Goal: Information Seeking & Learning: Find specific page/section

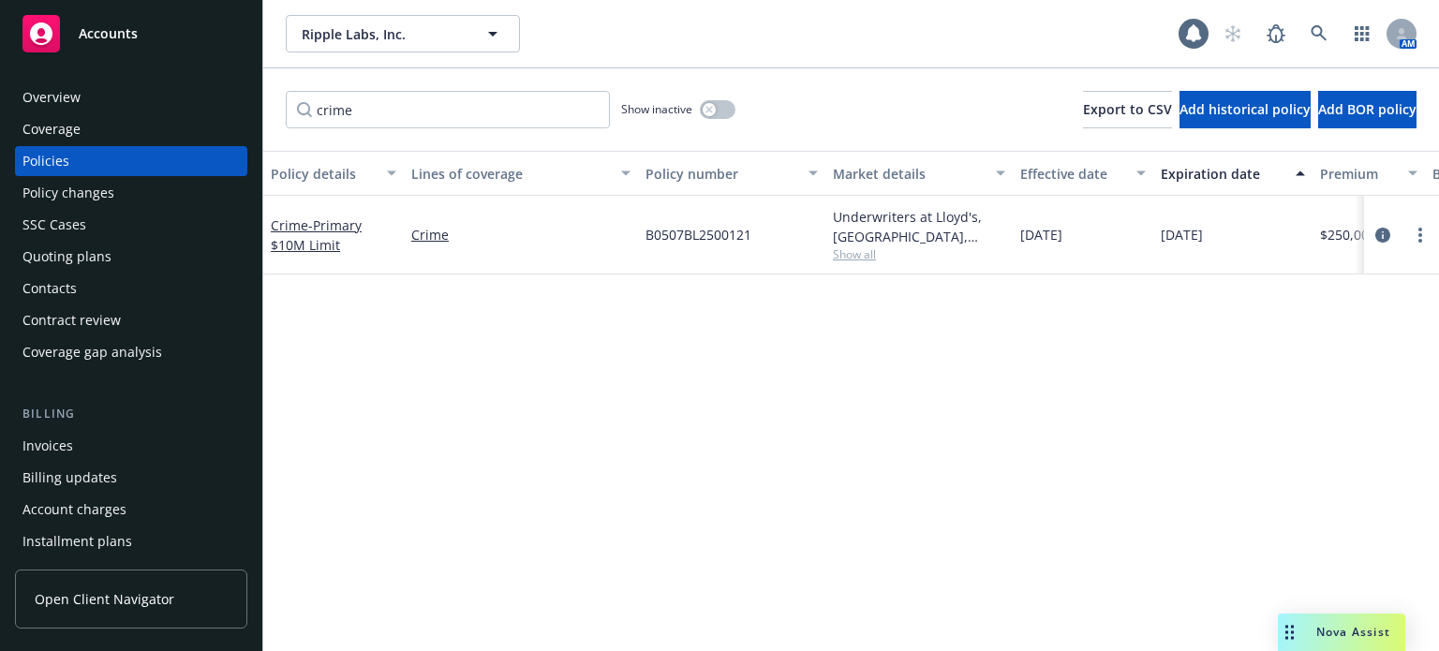
click at [52, 455] on div "Invoices" at bounding box center [47, 446] width 51 height 30
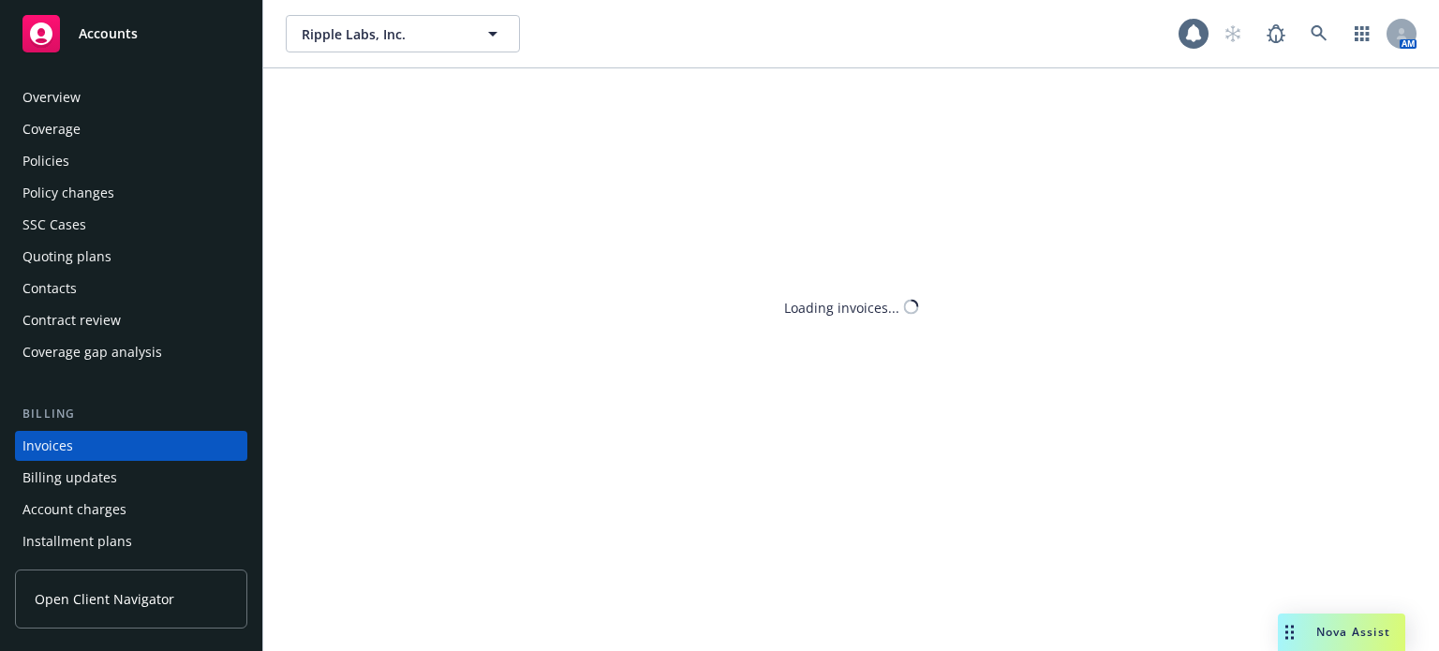
scroll to position [90, 0]
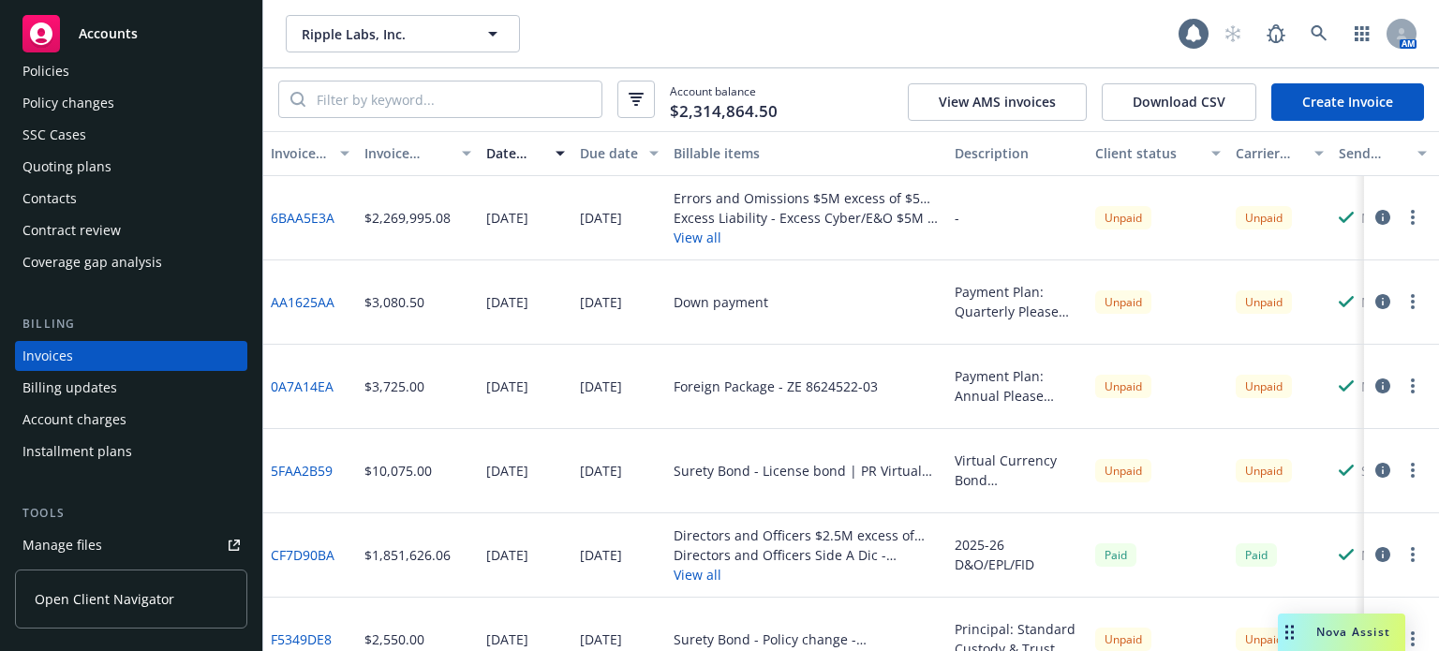
click at [696, 571] on button "View all" at bounding box center [807, 575] width 266 height 20
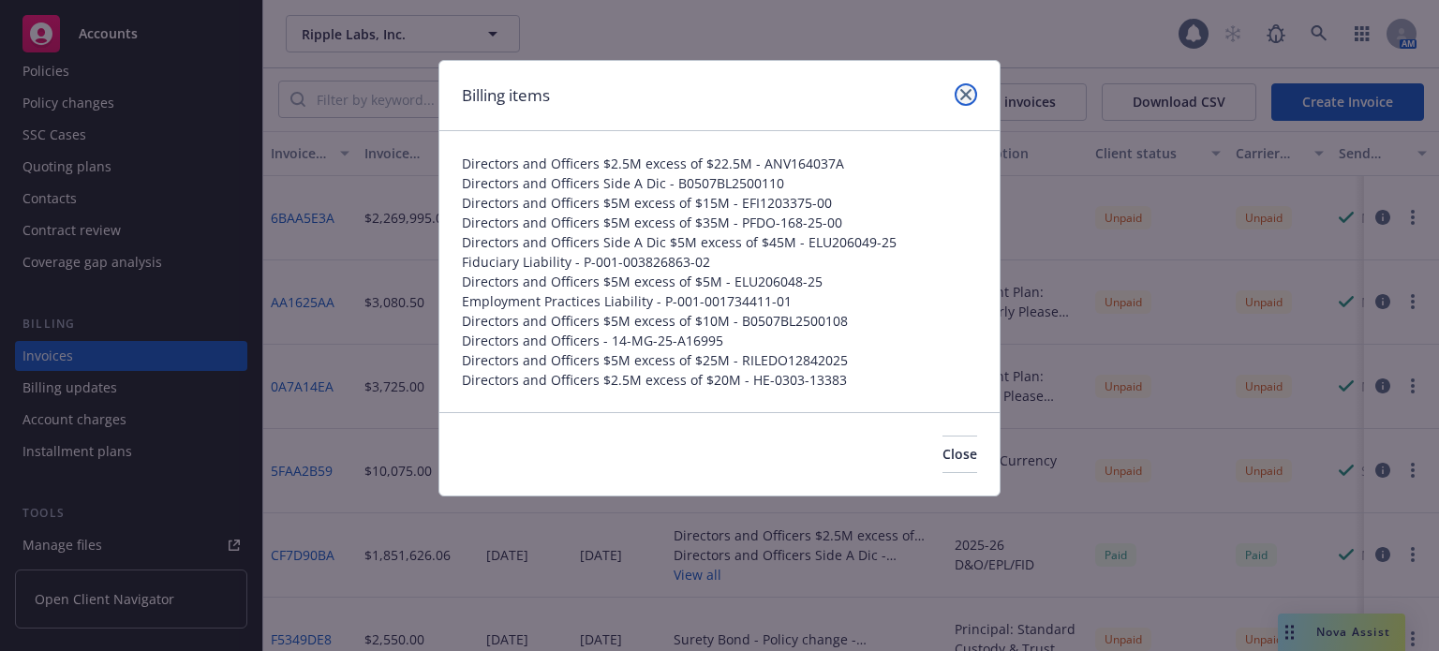
click at [964, 97] on icon "close" at bounding box center [965, 94] width 11 height 11
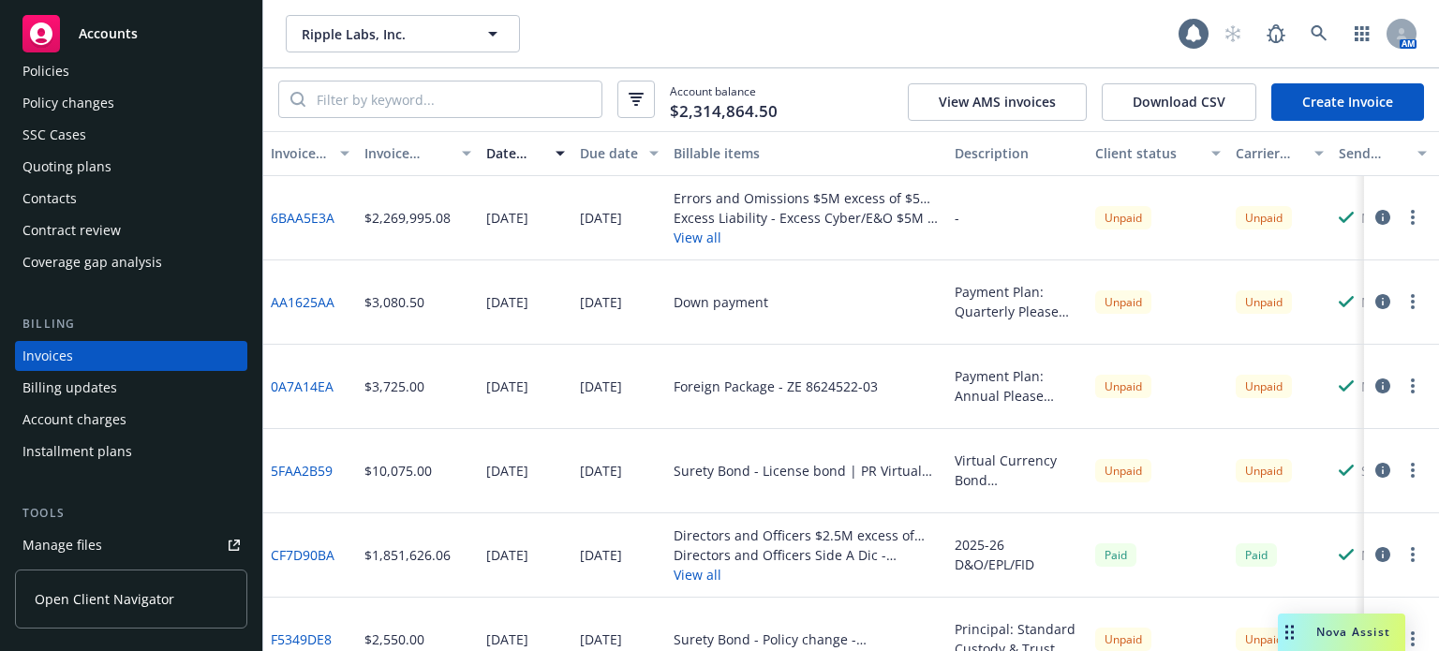
click at [699, 572] on button "View all" at bounding box center [807, 575] width 266 height 20
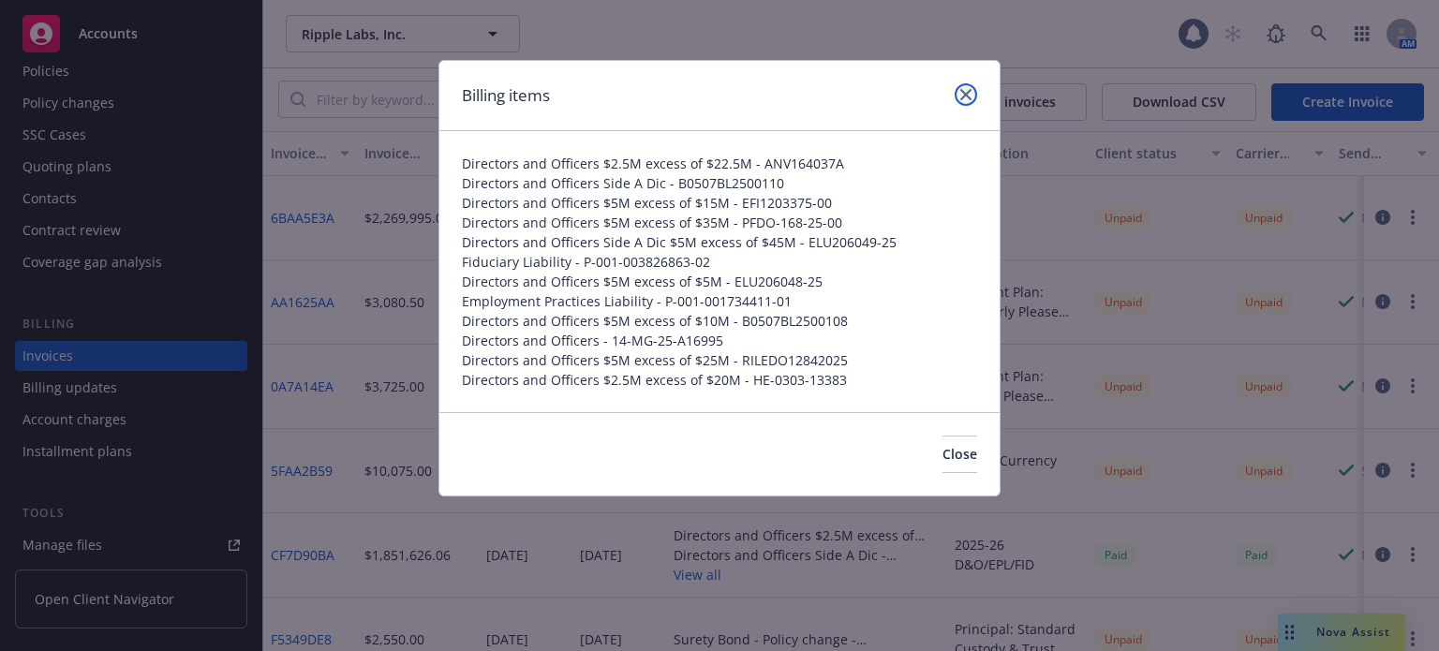
click at [969, 94] on icon "close" at bounding box center [965, 94] width 11 height 11
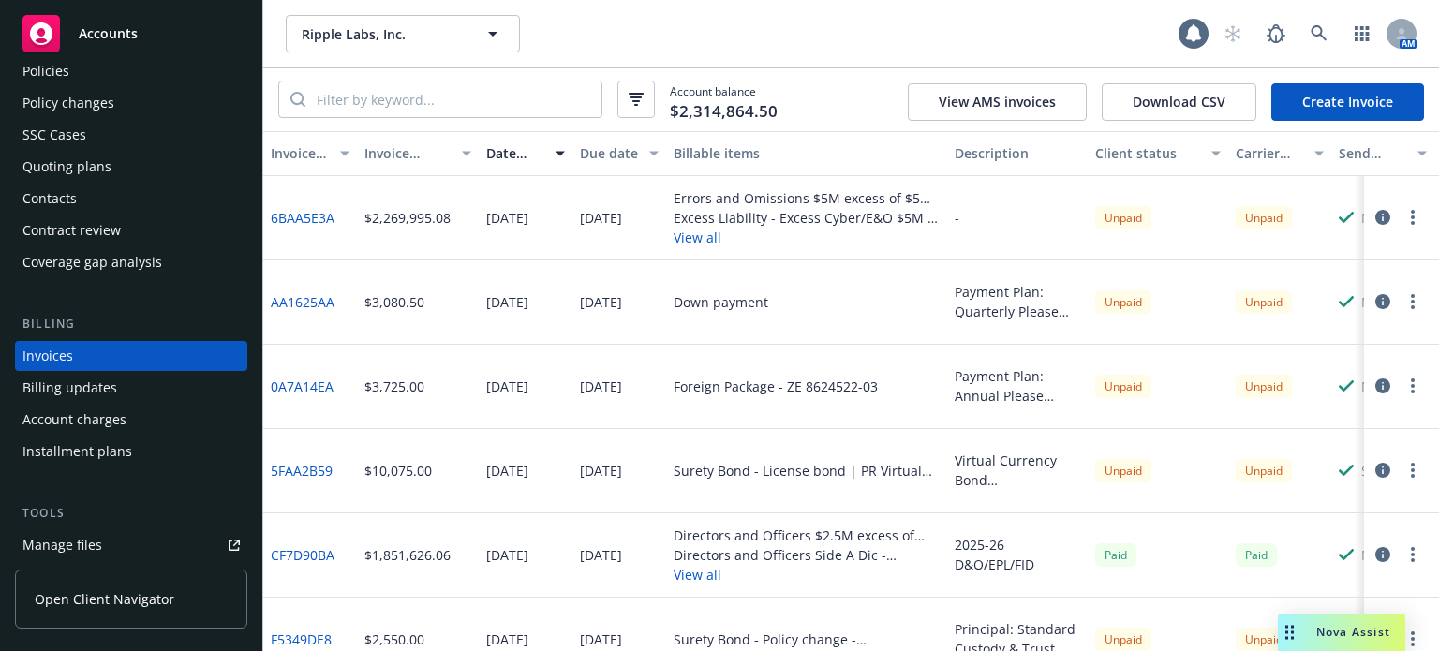
scroll to position [0, 0]
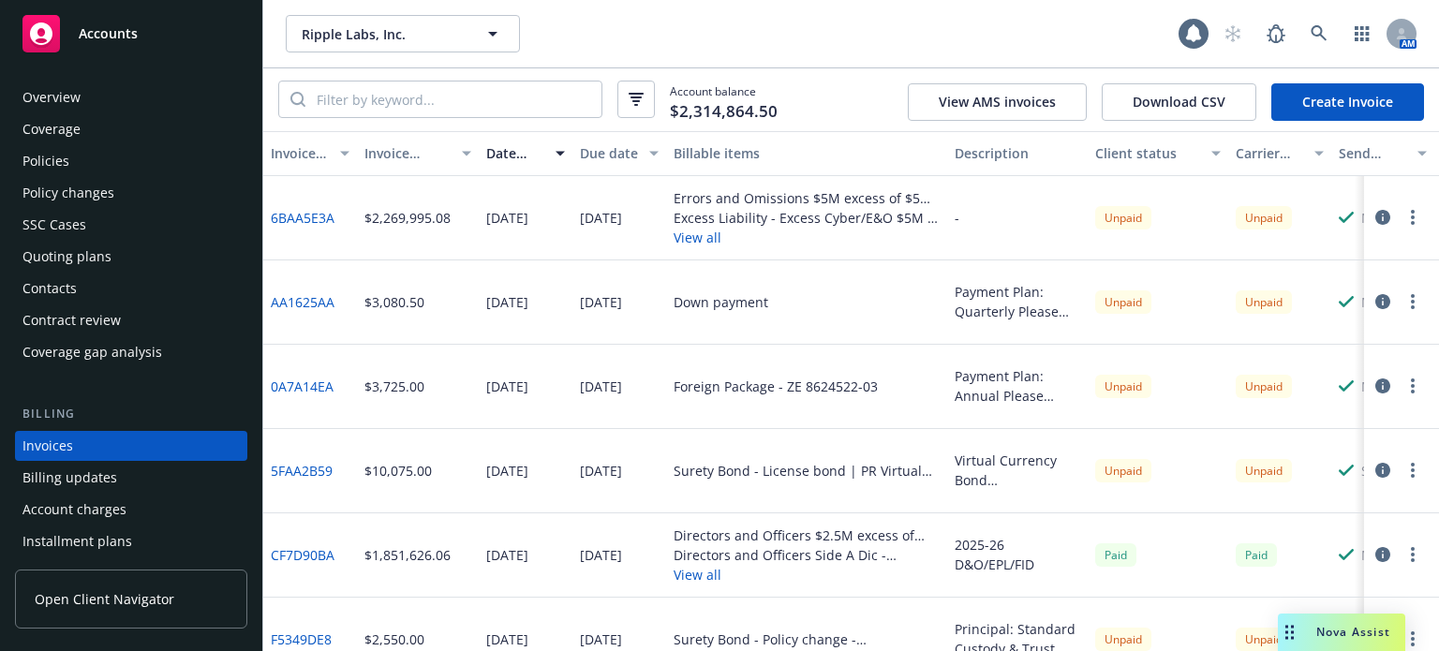
click at [76, 163] on div "Policies" at bounding box center [130, 161] width 217 height 30
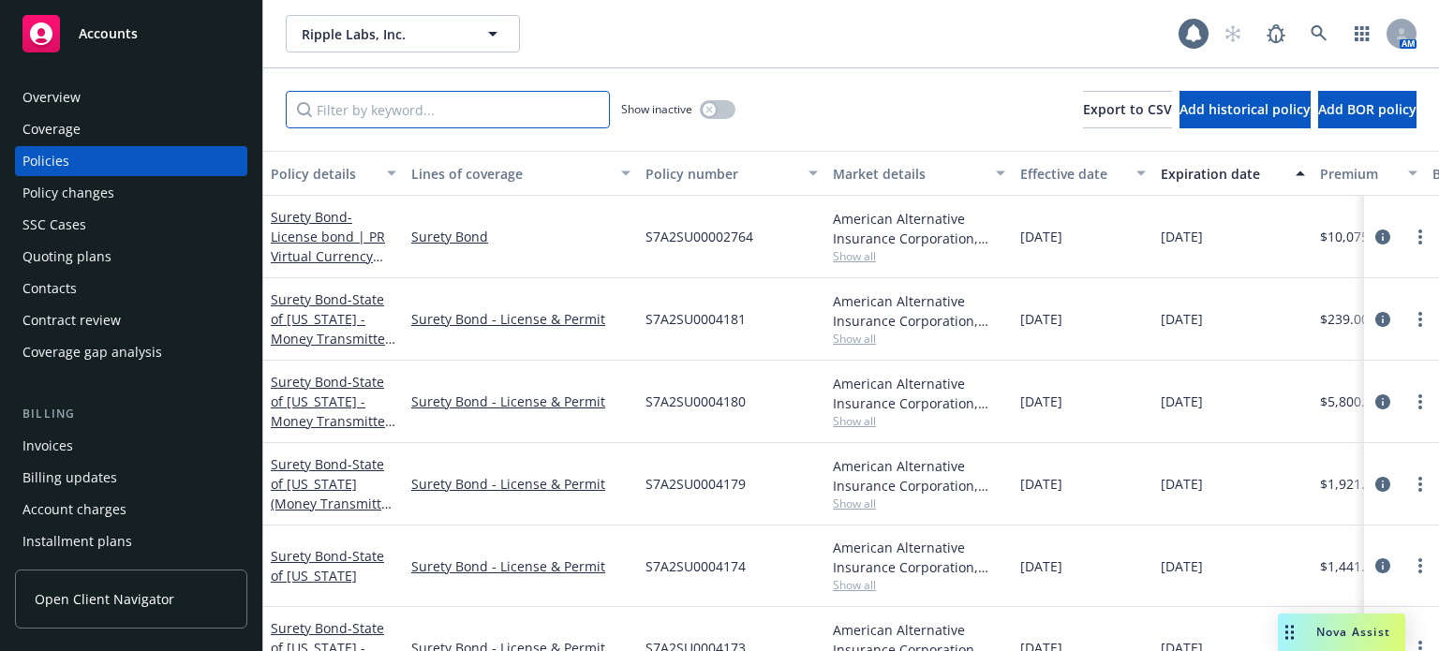
click at [427, 111] on input "Filter by keyword..." at bounding box center [448, 109] width 324 height 37
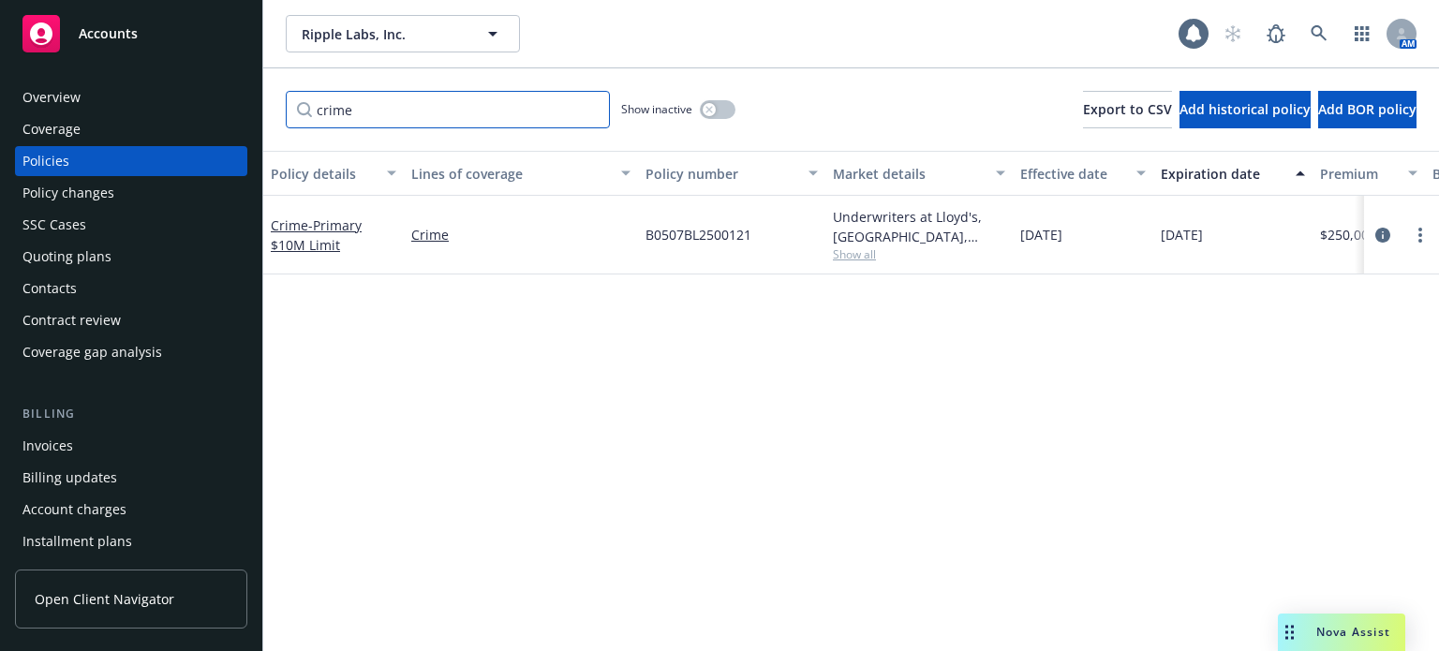
type input "crime"
click at [865, 261] on span "Show all" at bounding box center [919, 254] width 172 height 16
